Goal: Information Seeking & Learning: Learn about a topic

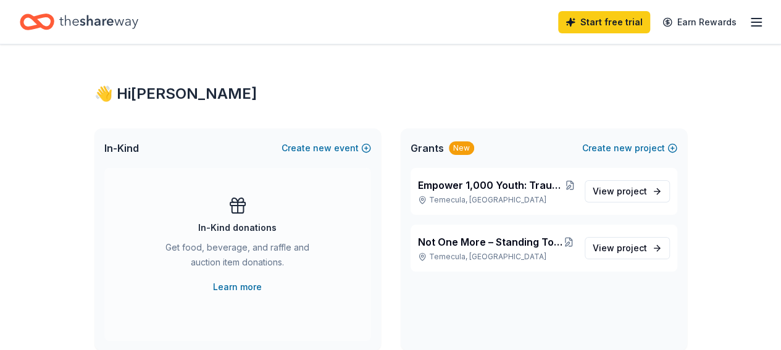
click at [120, 24] on icon "Home" at bounding box center [98, 21] width 79 height 25
click at [750, 21] on icon "button" at bounding box center [756, 22] width 15 height 15
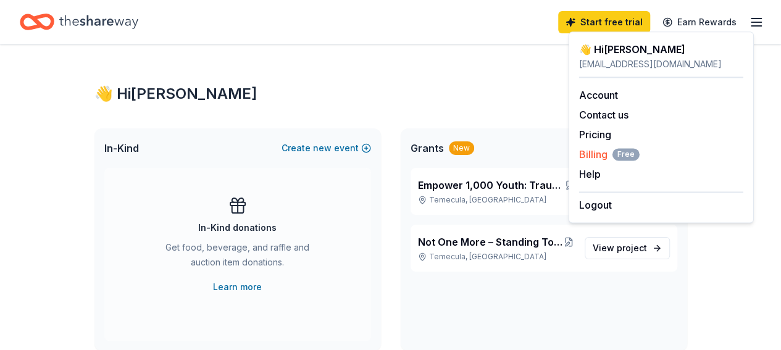
click at [588, 154] on span "Billing Free" at bounding box center [609, 154] width 61 height 15
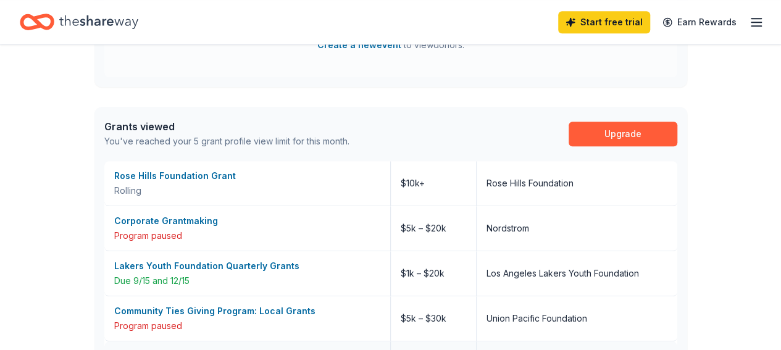
scroll to position [377, 0]
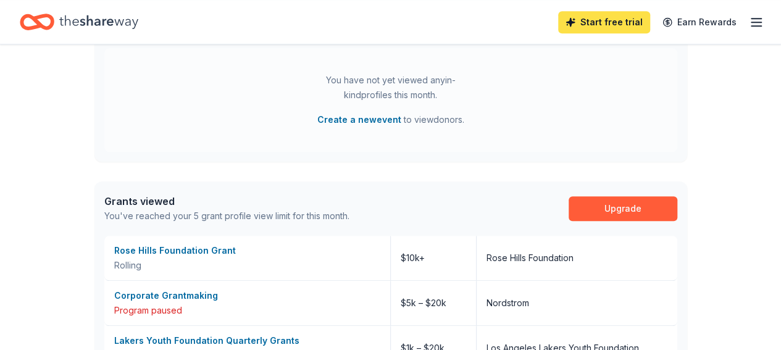
click at [612, 23] on link "Start free trial" at bounding box center [604, 22] width 92 height 22
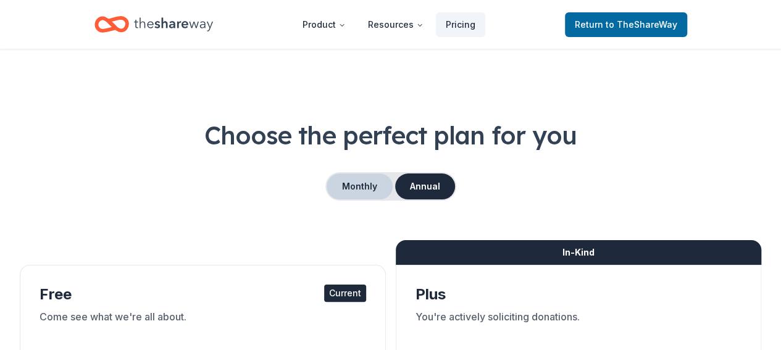
click at [379, 182] on button "Monthly" at bounding box center [360, 187] width 66 height 26
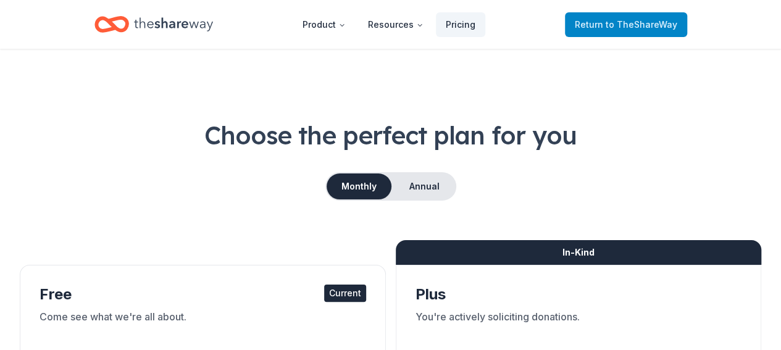
click at [607, 19] on span "Return to TheShareWay" at bounding box center [626, 24] width 103 height 15
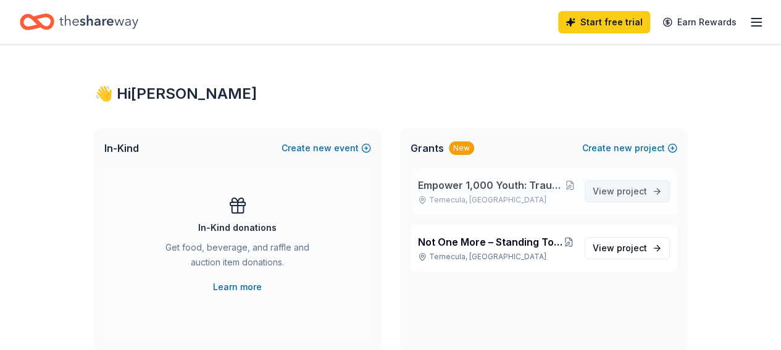
click at [625, 191] on span "project" at bounding box center [632, 191] width 30 height 11
click at [620, 244] on span "project" at bounding box center [632, 248] width 30 height 11
